Goal: Information Seeking & Learning: Learn about a topic

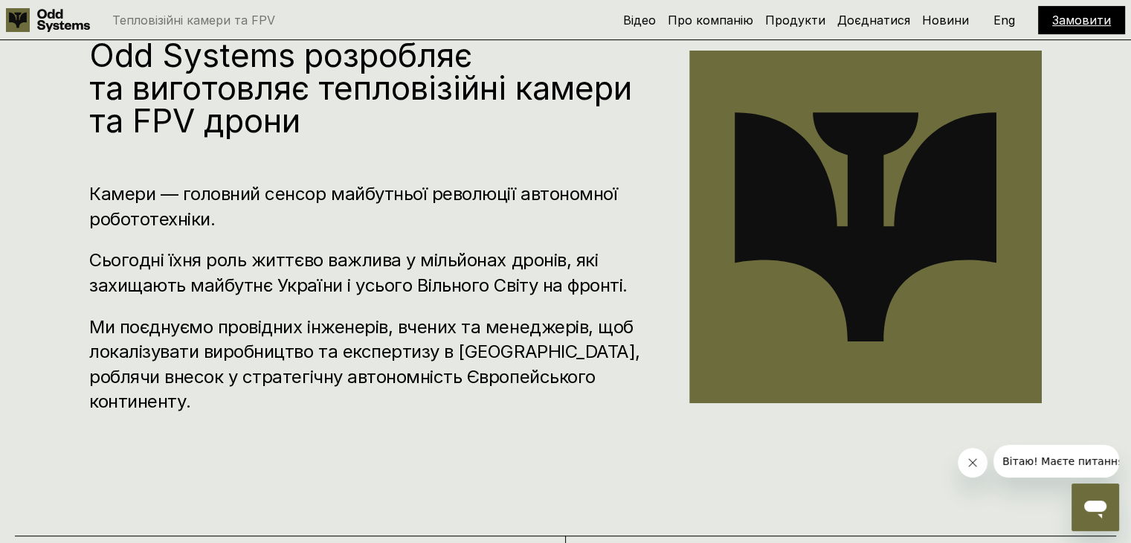
scroll to position [595, 0]
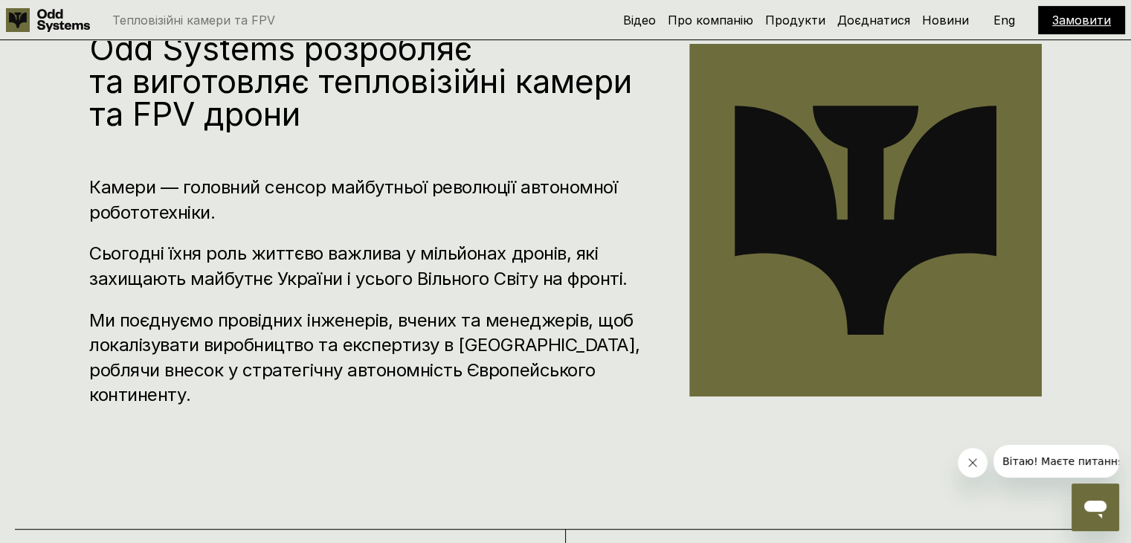
click at [1009, 14] on p "Eng" at bounding box center [1005, 20] width 22 height 12
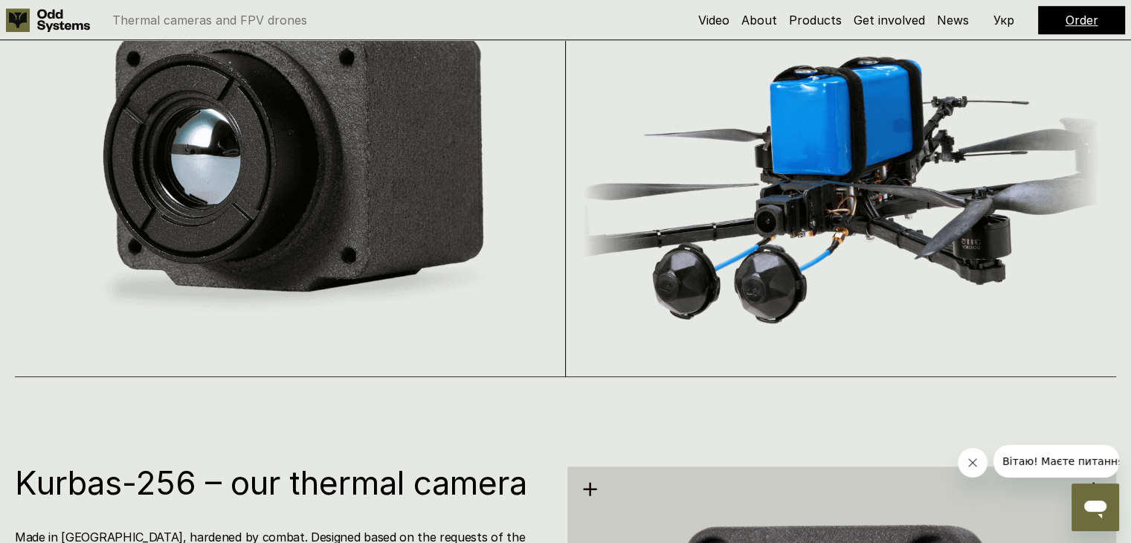
scroll to position [1116, 0]
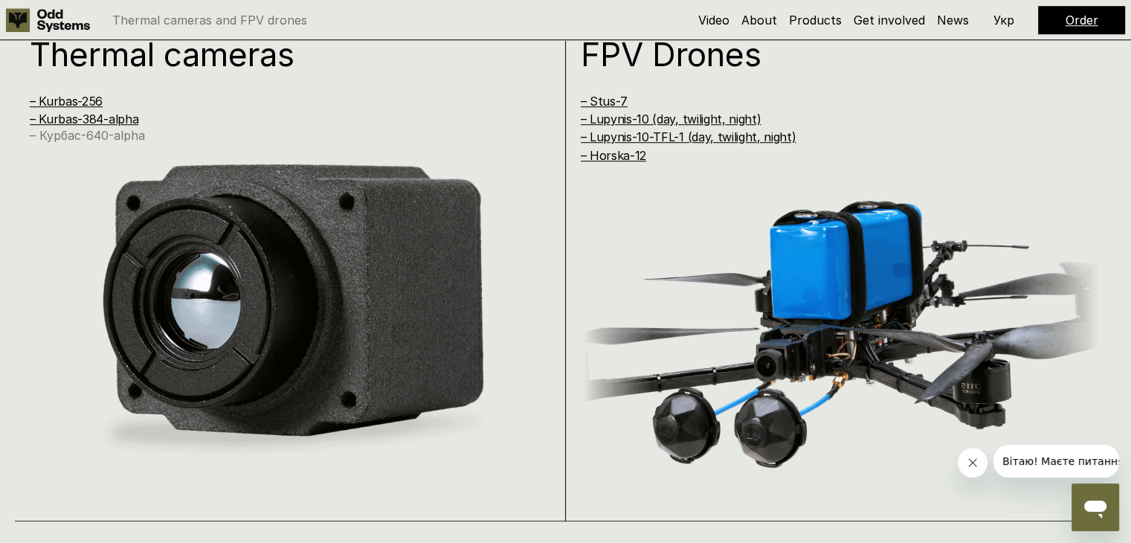
click at [80, 134] on link "– Курбас-640-alpha" at bounding box center [87, 135] width 115 height 15
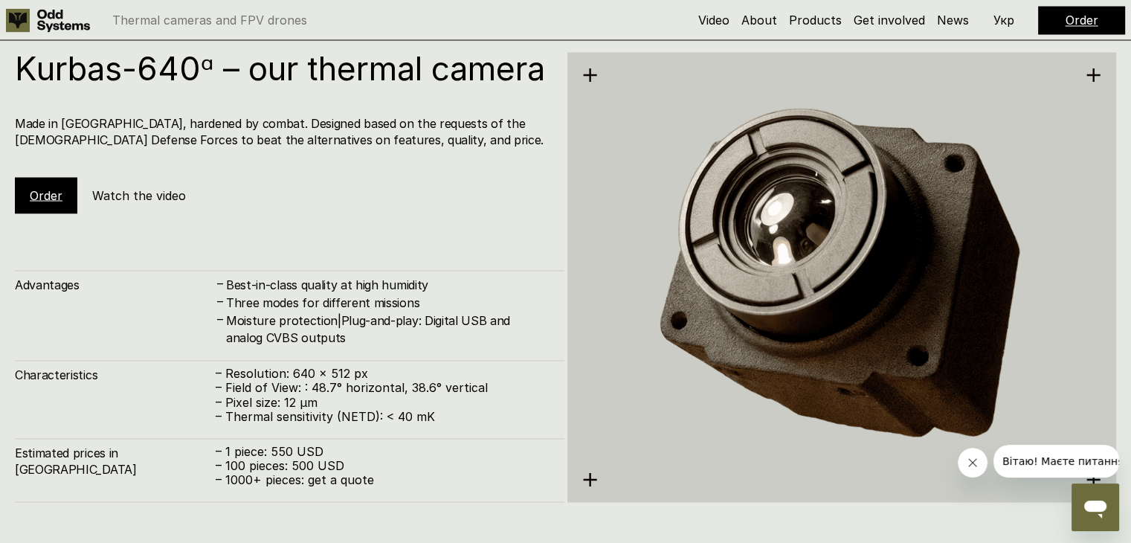
scroll to position [2721, 0]
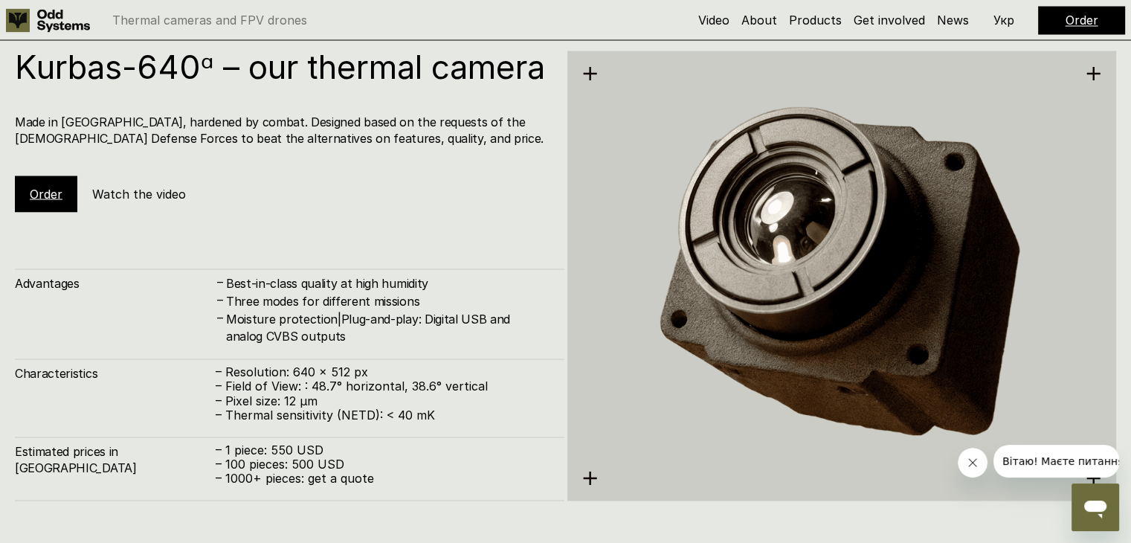
click at [119, 202] on h5 "Watch the video" at bounding box center [139, 193] width 94 height 16
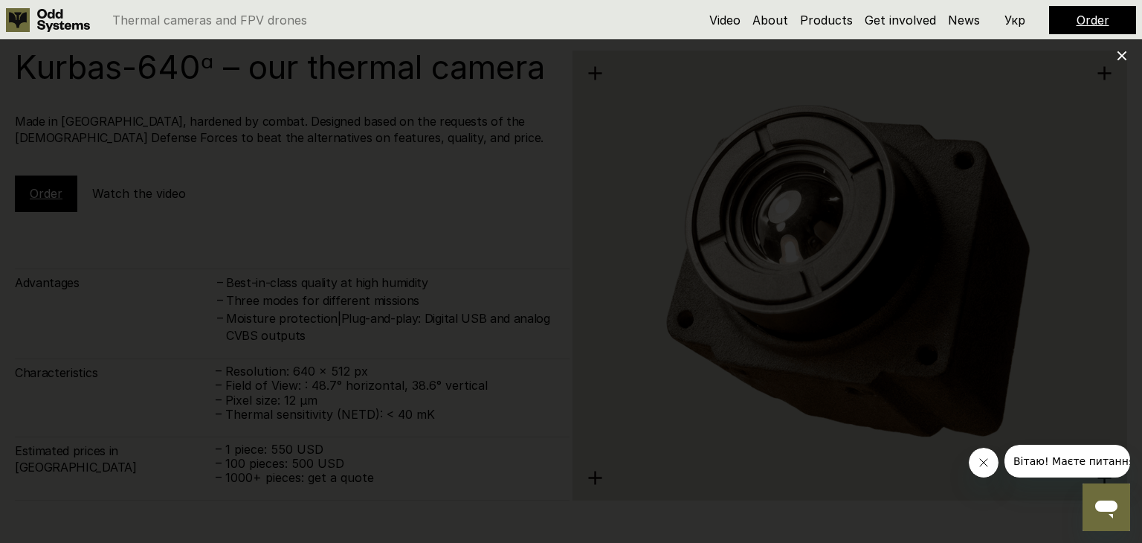
click at [1124, 51] on icon at bounding box center [1122, 56] width 10 height 10
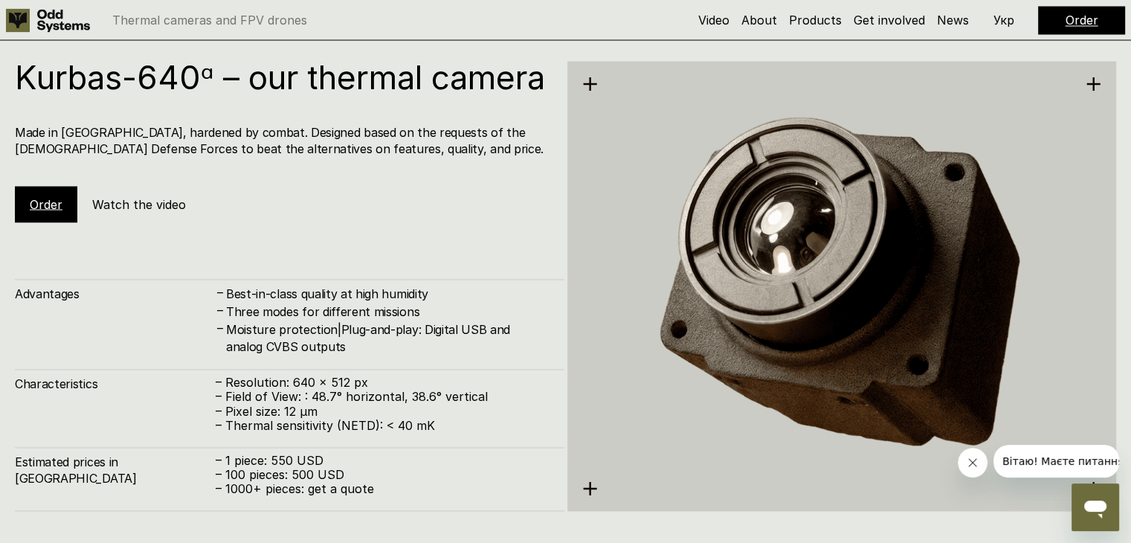
scroll to position [2646, 0]
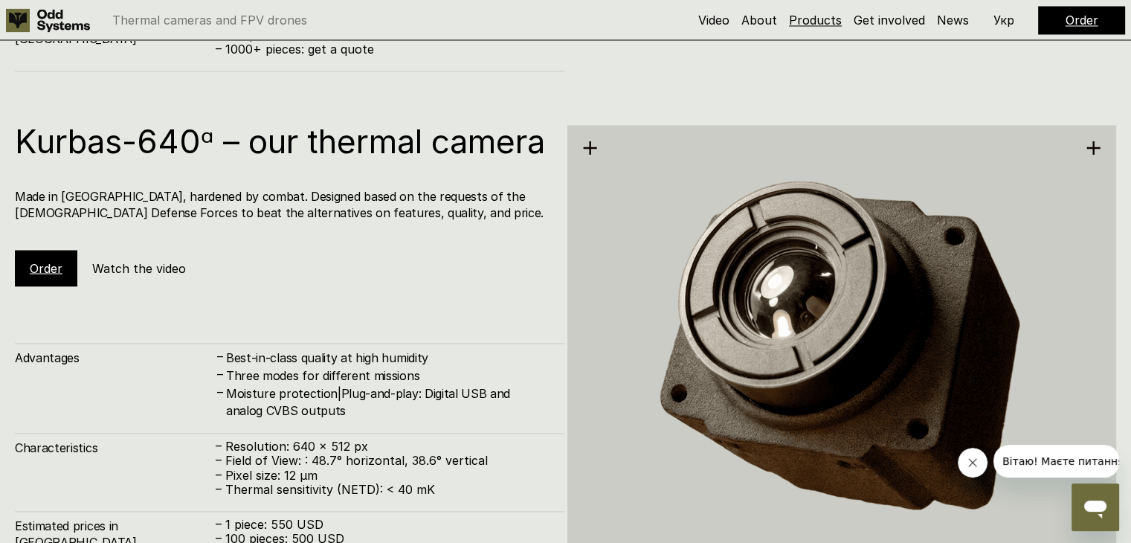
click at [810, 16] on link "Products" at bounding box center [815, 20] width 53 height 15
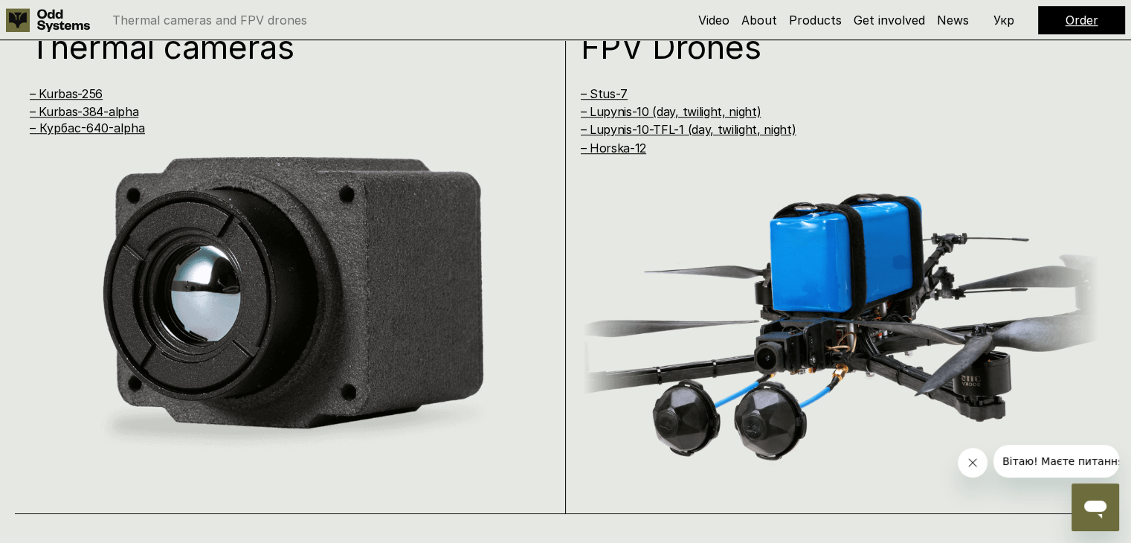
scroll to position [1018, 0]
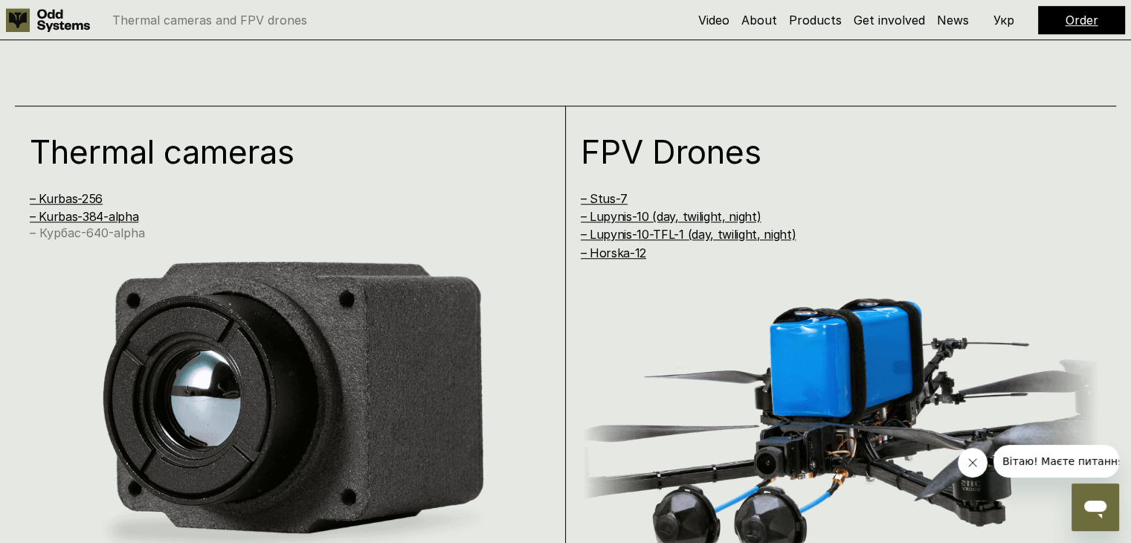
click at [122, 234] on link "– Курбас-640-alpha" at bounding box center [87, 232] width 115 height 15
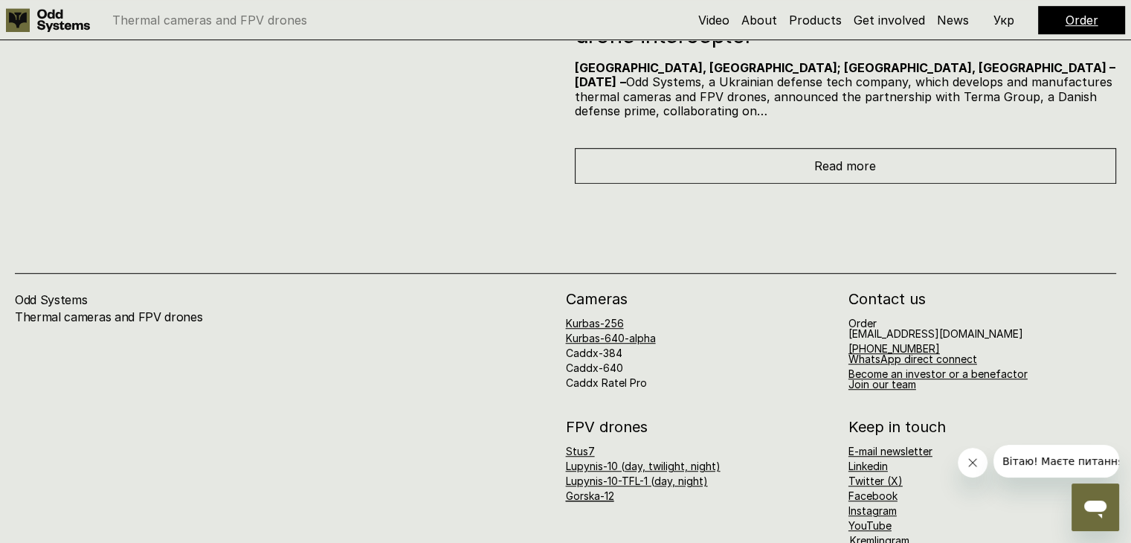
scroll to position [6686, 0]
